Goal: Information Seeking & Learning: Learn about a topic

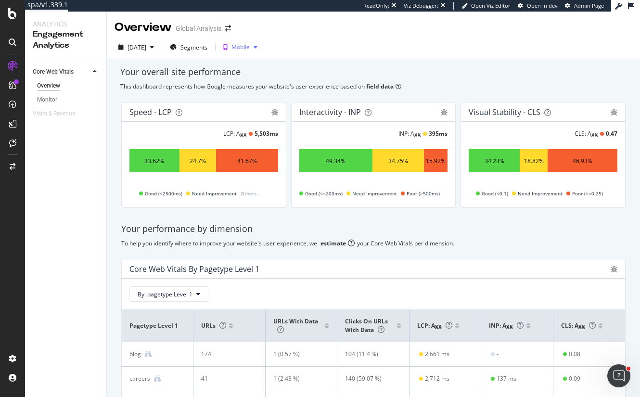
click at [250, 48] on div "Mobile" at bounding box center [241, 47] width 18 height 6
click at [250, 45] on div "Mobile" at bounding box center [241, 47] width 18 height 6
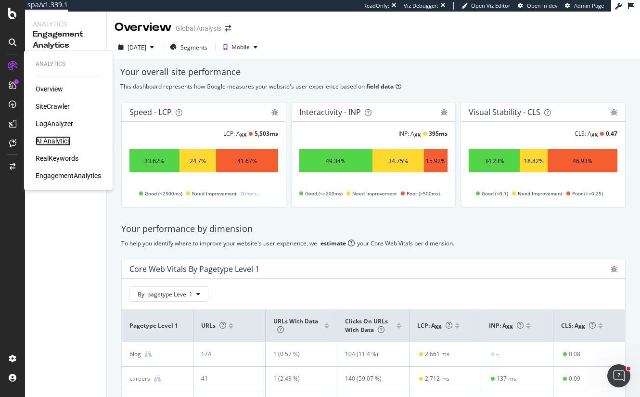
click at [60, 143] on div "AI Analytics" at bounding box center [53, 141] width 35 height 10
